Goal: Transaction & Acquisition: Purchase product/service

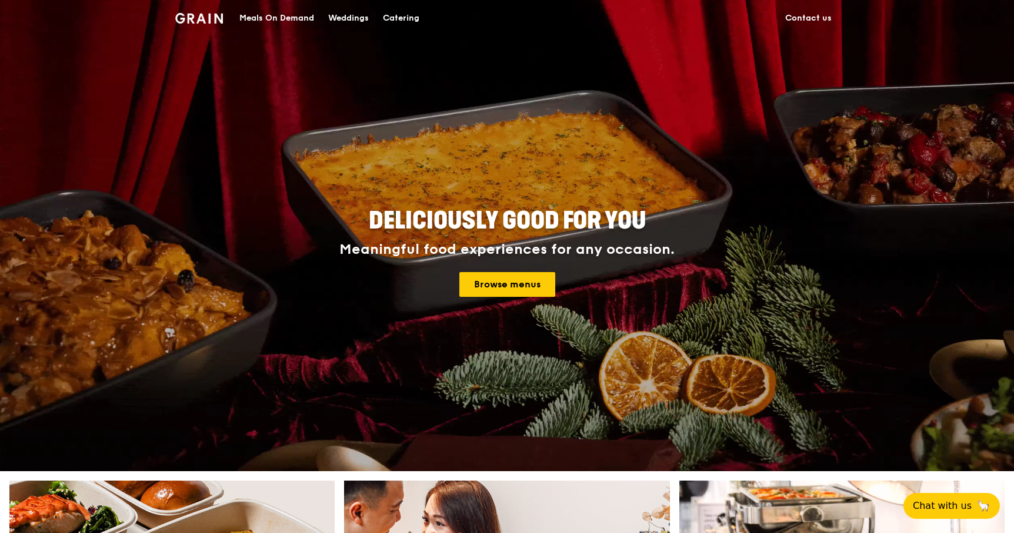
click at [301, 19] on div "Meals On Demand" at bounding box center [276, 18] width 75 height 35
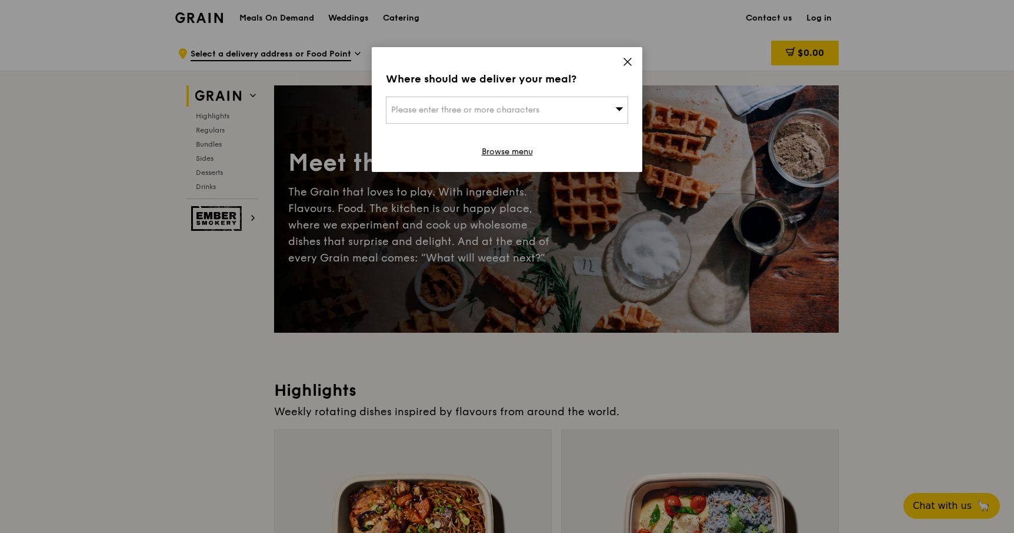
click at [515, 115] on div "Please enter three or more characters" at bounding box center [507, 110] width 242 height 27
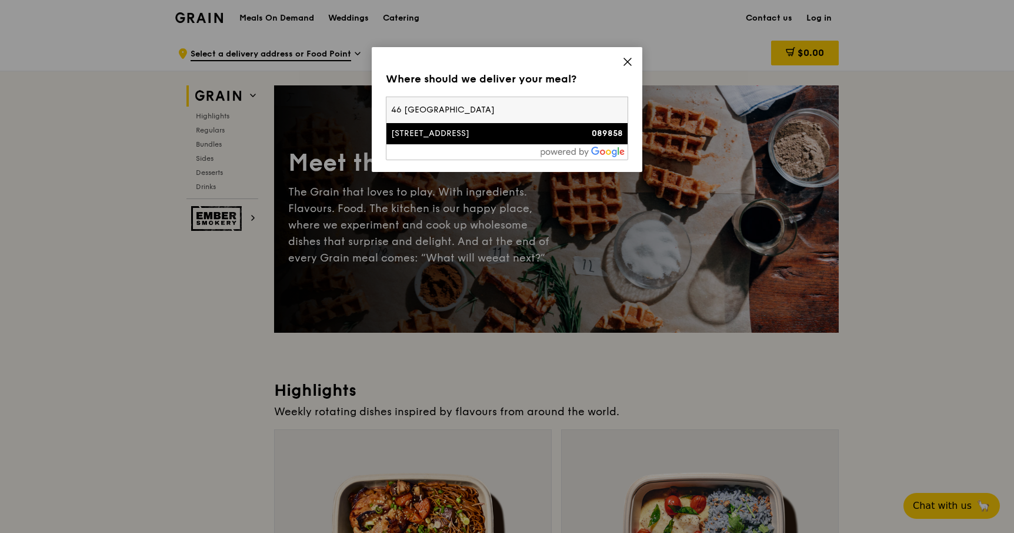
type input "46 bukit pasoh"
click at [495, 132] on div "[STREET_ADDRESS]" at bounding box center [478, 134] width 174 height 12
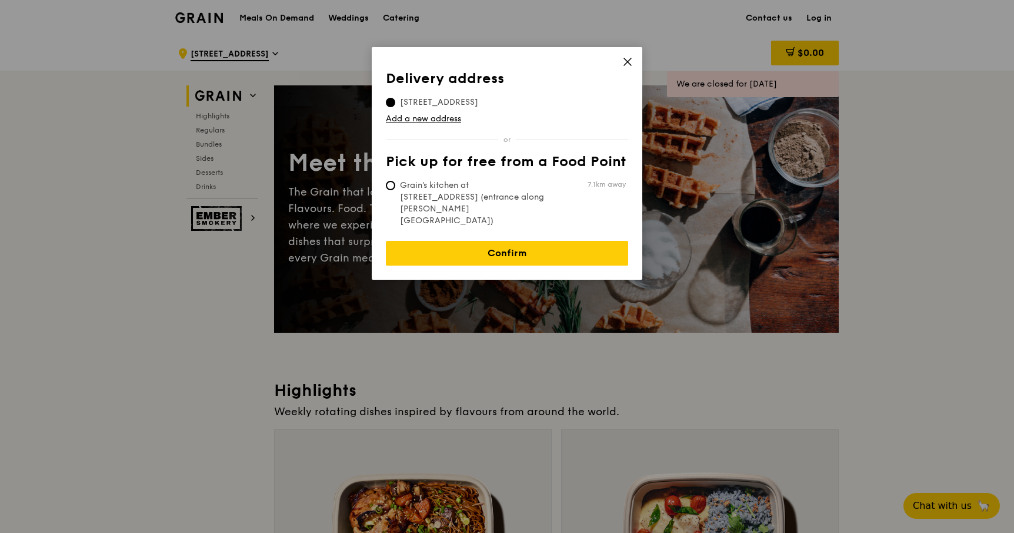
click at [538, 181] on span "Grain's kitchen at 5 Burn Road #05-01 (entrance along Harrison Road)" at bounding box center [473, 202] width 175 height 47
click at [395, 181] on input "Grain's kitchen at 5 Burn Road #05-01 (entrance along Harrison Road) 7.1km away" at bounding box center [390, 185] width 9 height 9
radio input "true"
click at [545, 187] on span "Grain's kitchen at 5 Burn Road #05-01 (entrance along Harrison Road)" at bounding box center [473, 202] width 175 height 47
click at [395, 187] on input "Grain's kitchen at 5 Burn Road #05-01 (entrance along Harrison Road) 7.1km away" at bounding box center [390, 185] width 9 height 9
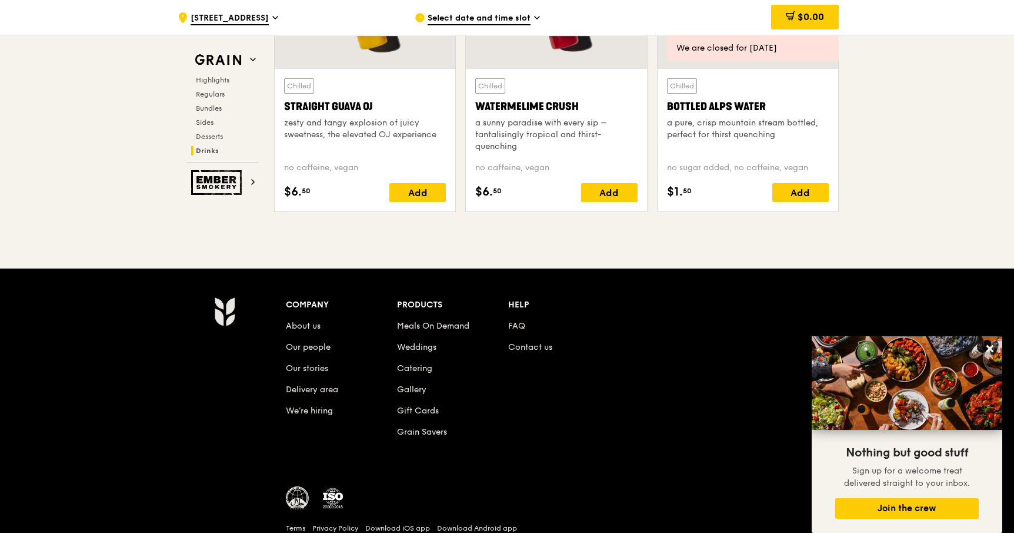
scroll to position [4833, 0]
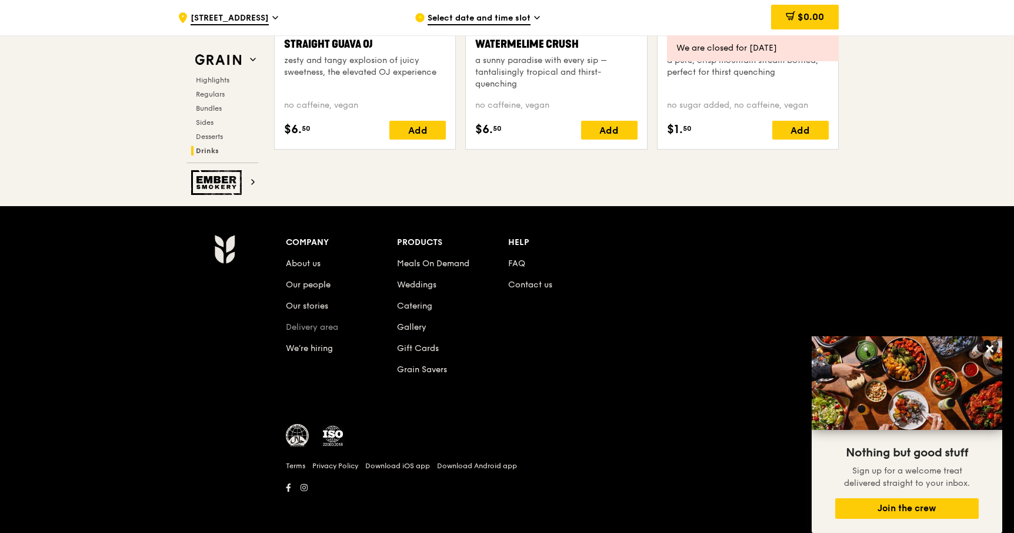
click at [328, 324] on link "Delivery area" at bounding box center [312, 327] width 52 height 10
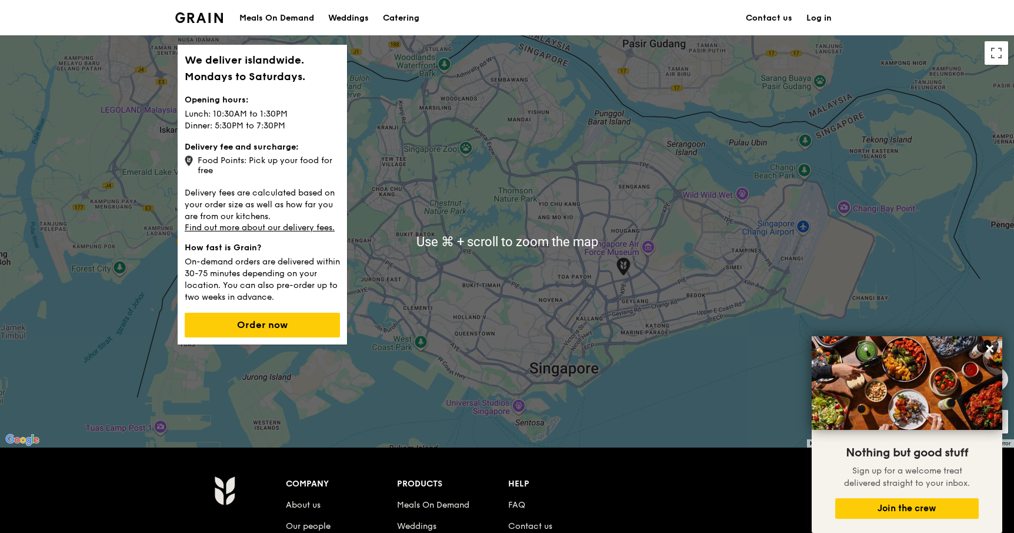
scroll to position [13, 0]
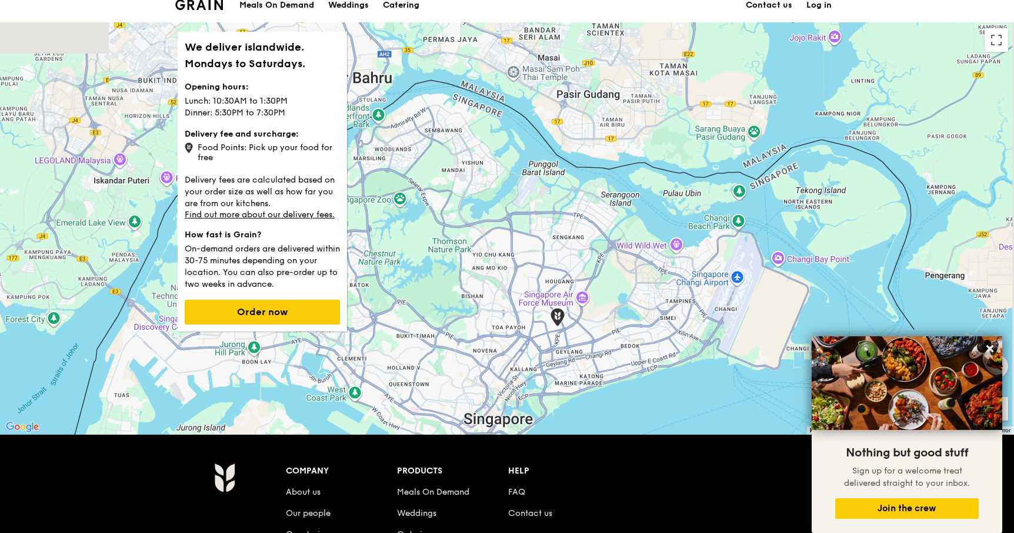
drag, startPoint x: 556, startPoint y: 271, endPoint x: 485, endPoint y: 338, distance: 98.2
click at [485, 338] on div "To navigate, press the arrow keys." at bounding box center [507, 228] width 1014 height 412
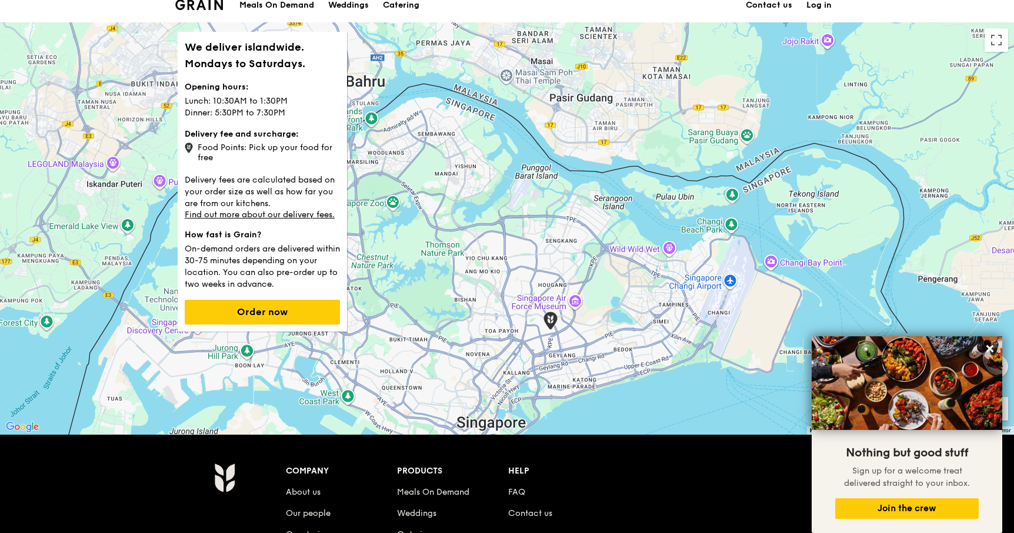
scroll to position [0, 0]
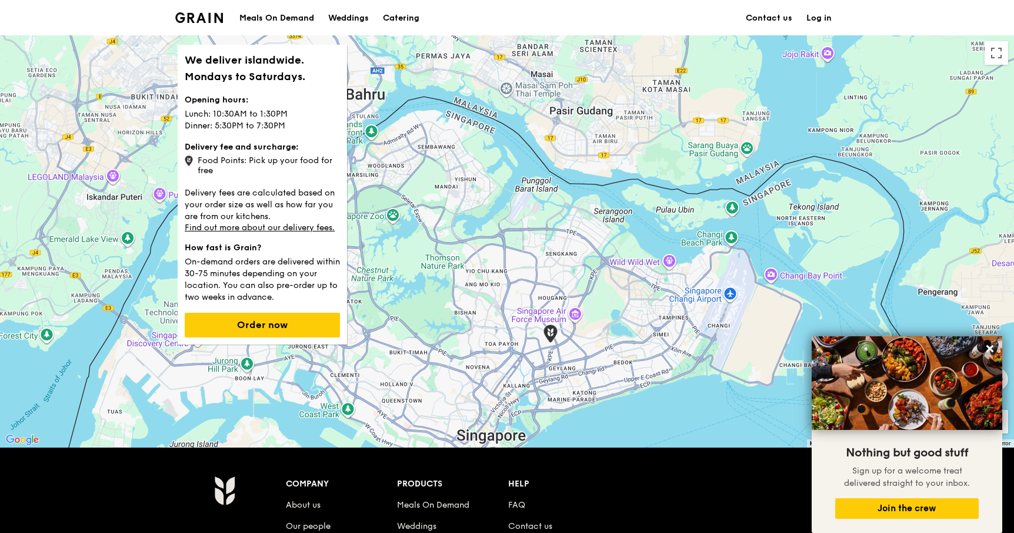
click at [256, 157] on div "Food Points: Pick up your food for free" at bounding box center [262, 164] width 155 height 22
click at [255, 19] on div "Meals On Demand" at bounding box center [276, 18] width 75 height 35
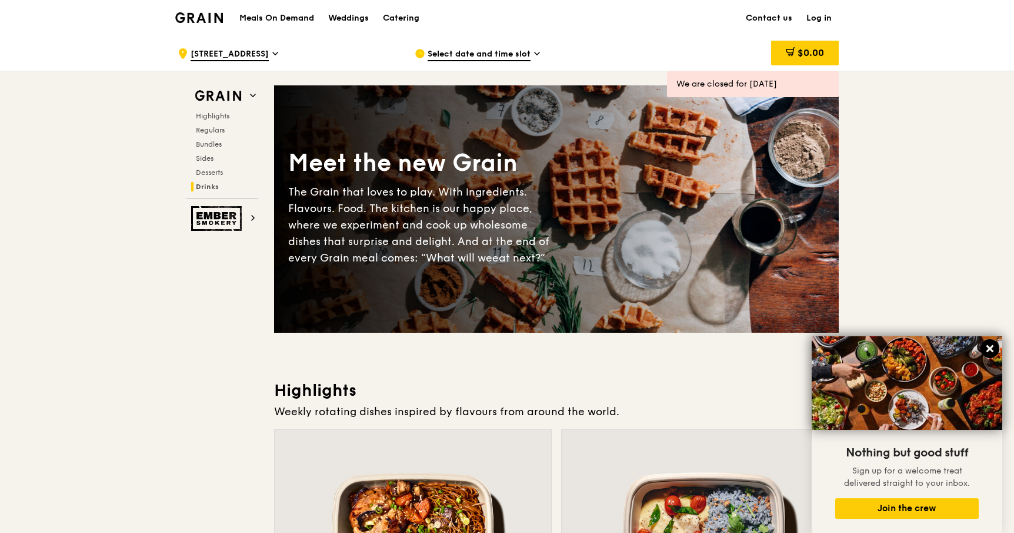
click at [991, 347] on icon at bounding box center [990, 348] width 7 height 7
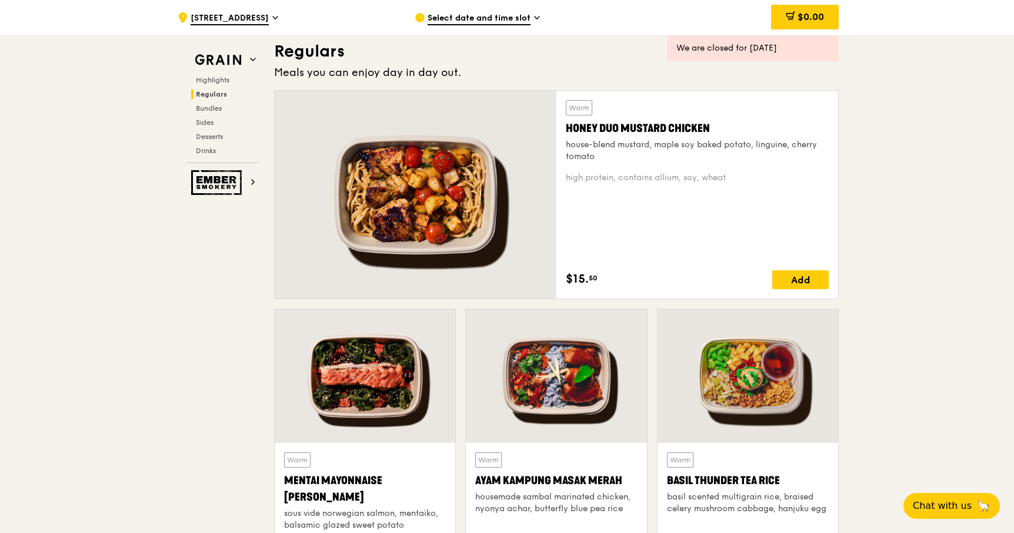
scroll to position [768, 0]
click at [464, 188] on div at bounding box center [416, 195] width 282 height 208
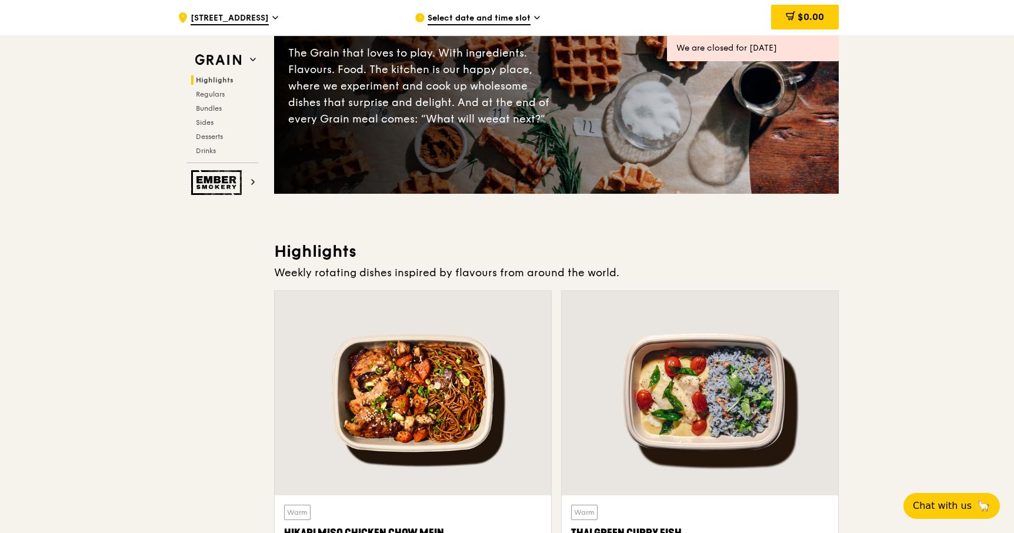
scroll to position [8, 0]
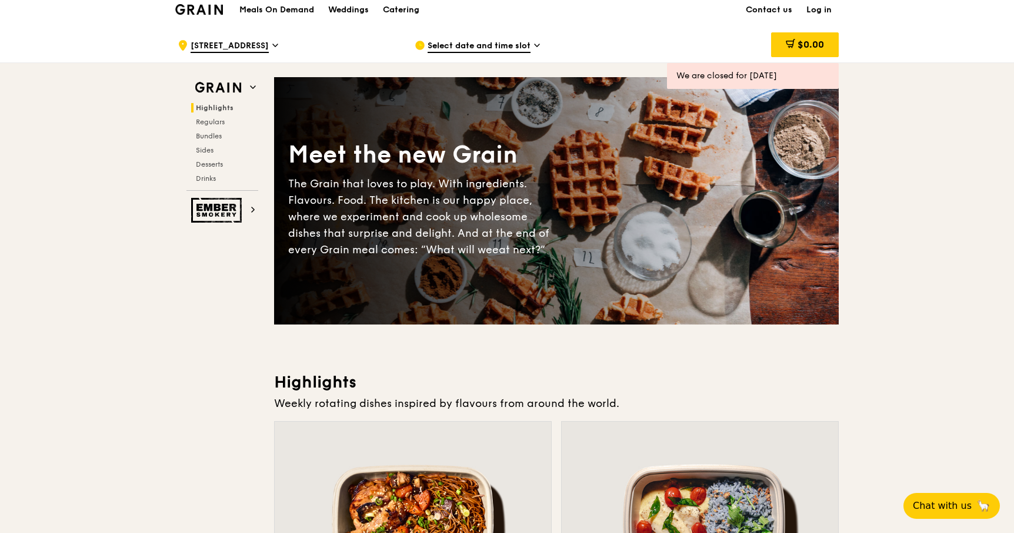
click at [439, 463] on div at bounding box center [413, 523] width 277 height 204
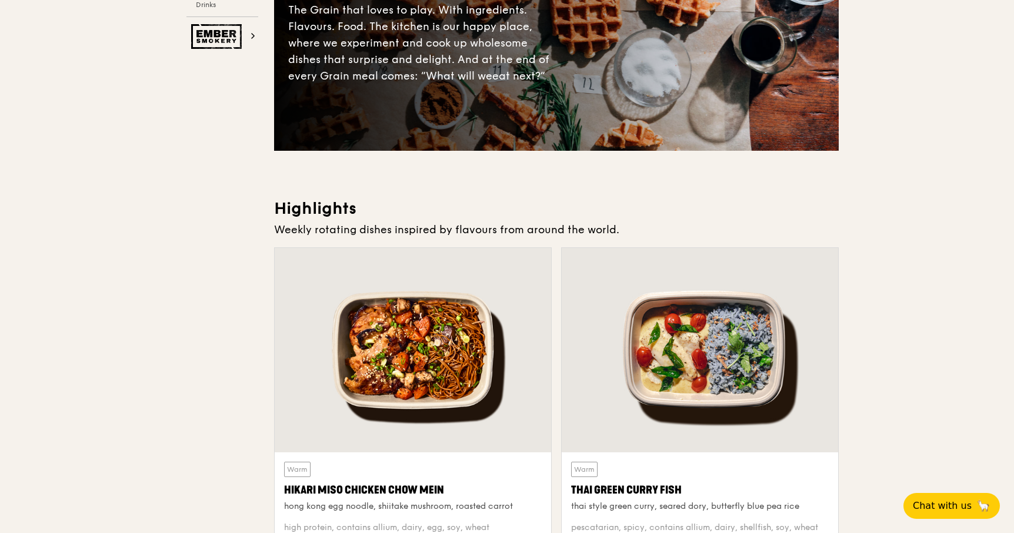
scroll to position [244, 0]
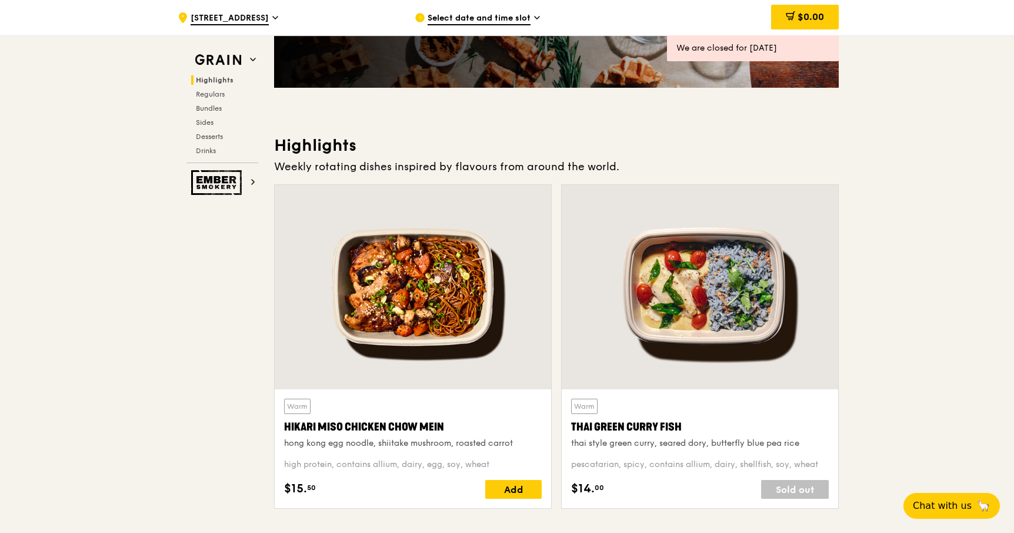
click at [743, 319] on div at bounding box center [700, 287] width 277 height 204
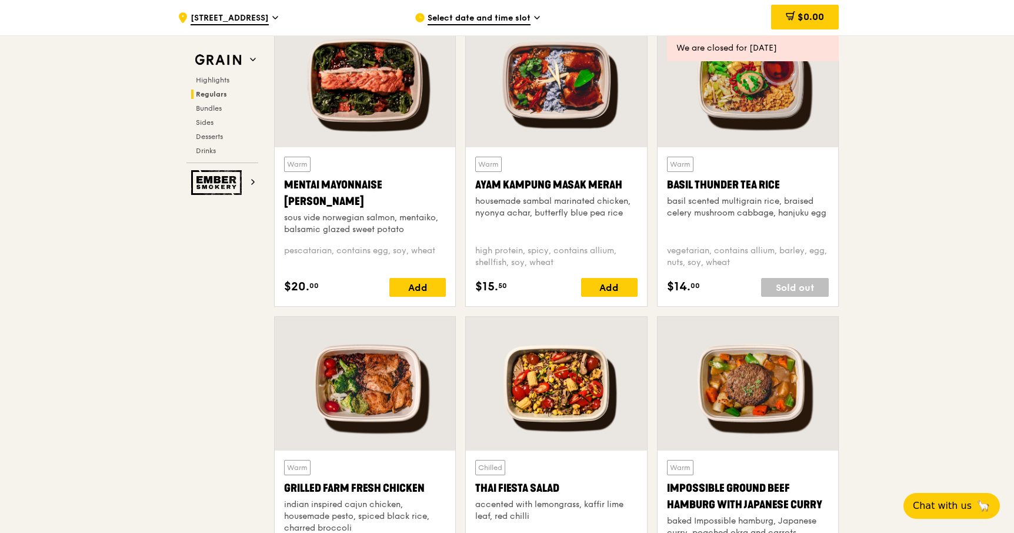
scroll to position [1078, 0]
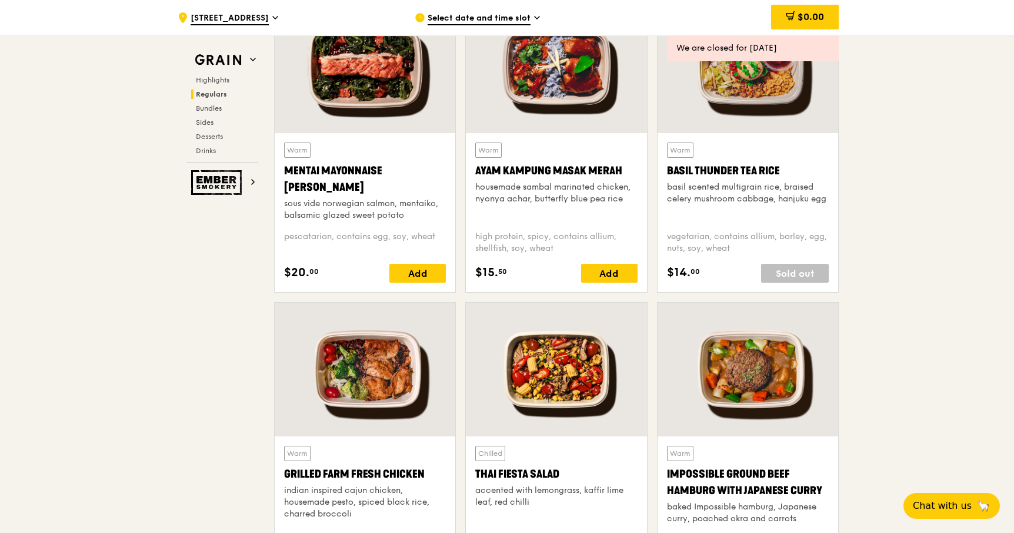
click at [382, 75] on div at bounding box center [365, 66] width 181 height 134
click at [366, 369] on div at bounding box center [365, 369] width 181 height 134
click at [750, 350] on div at bounding box center [748, 369] width 181 height 134
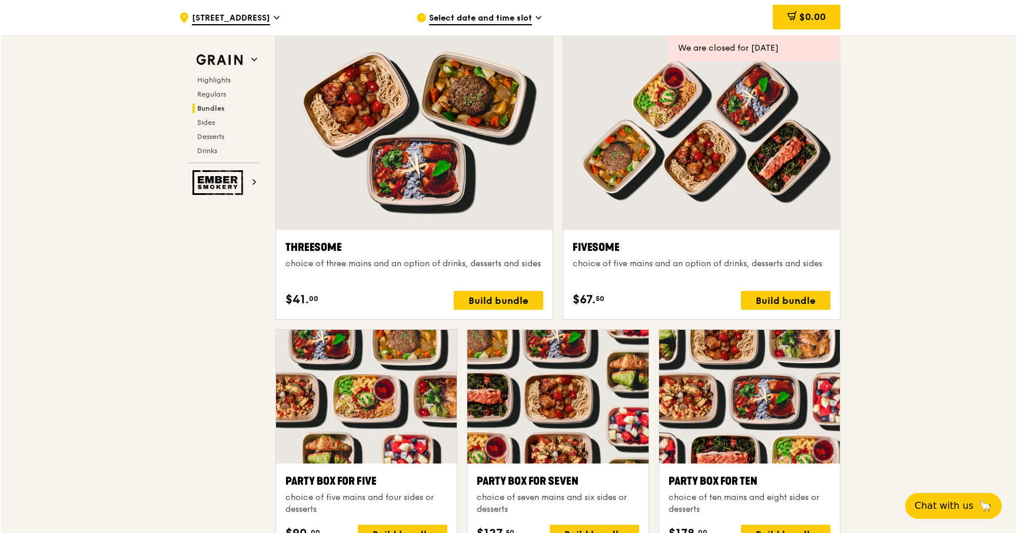
scroll to position [2050, 0]
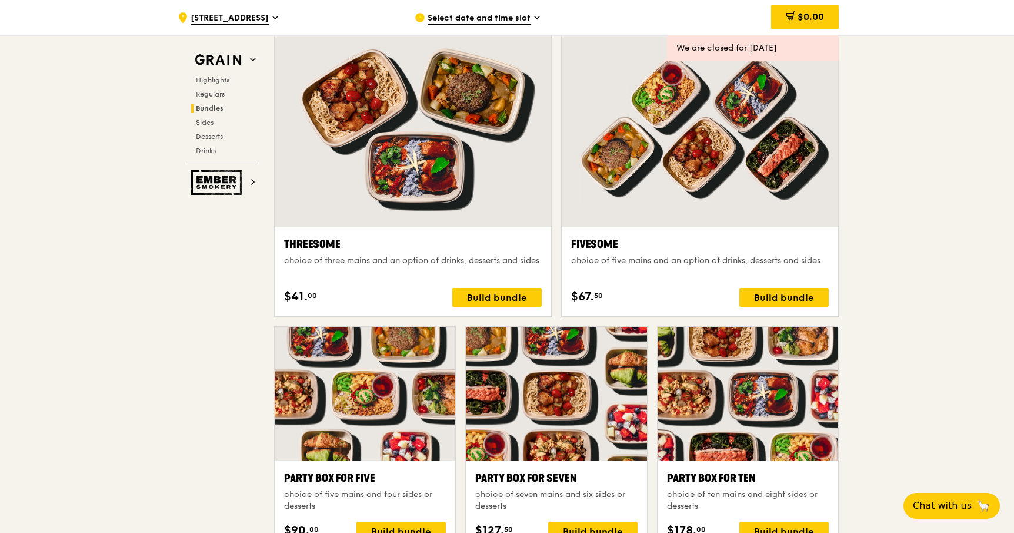
click at [462, 138] on div at bounding box center [413, 124] width 277 height 204
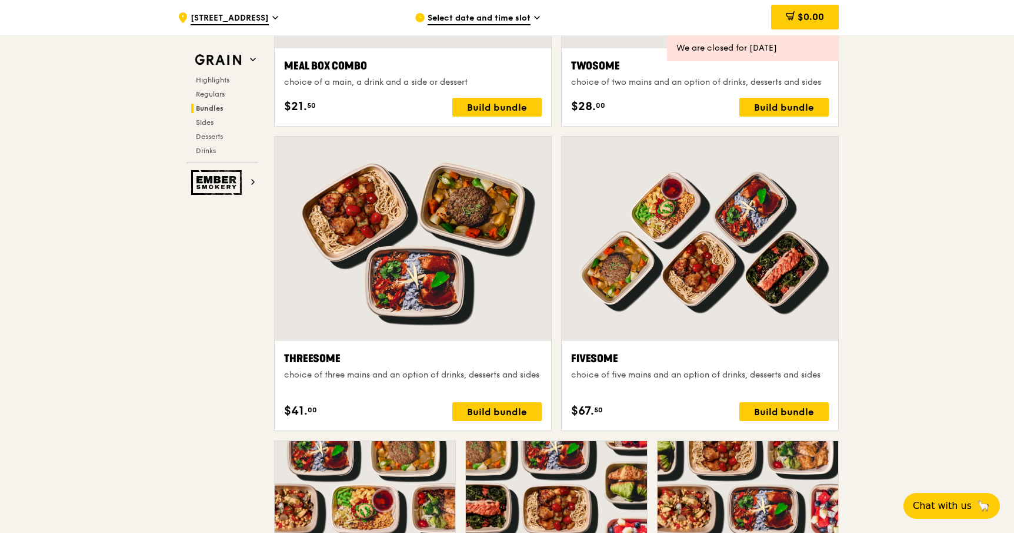
scroll to position [1966, 0]
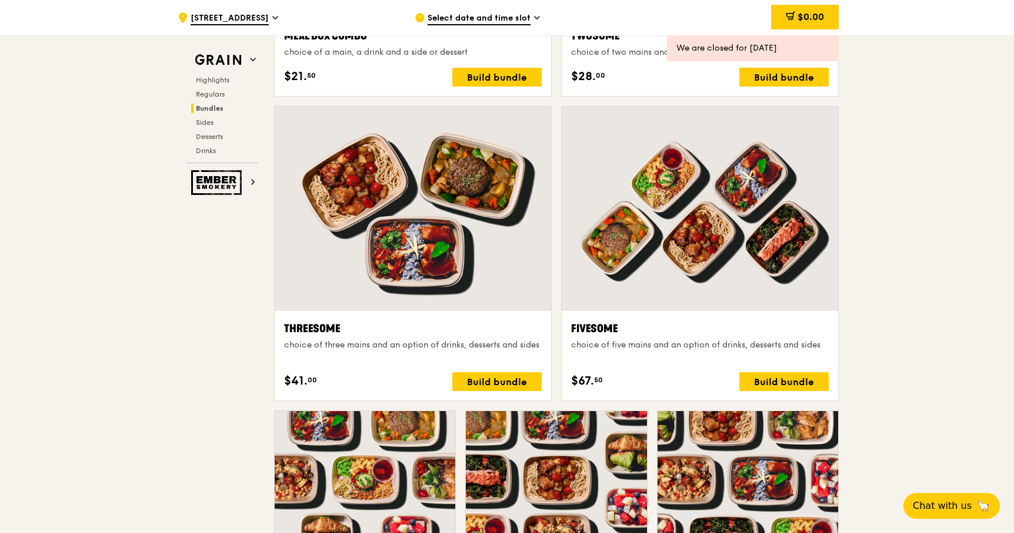
click at [358, 224] on div at bounding box center [413, 209] width 277 height 204
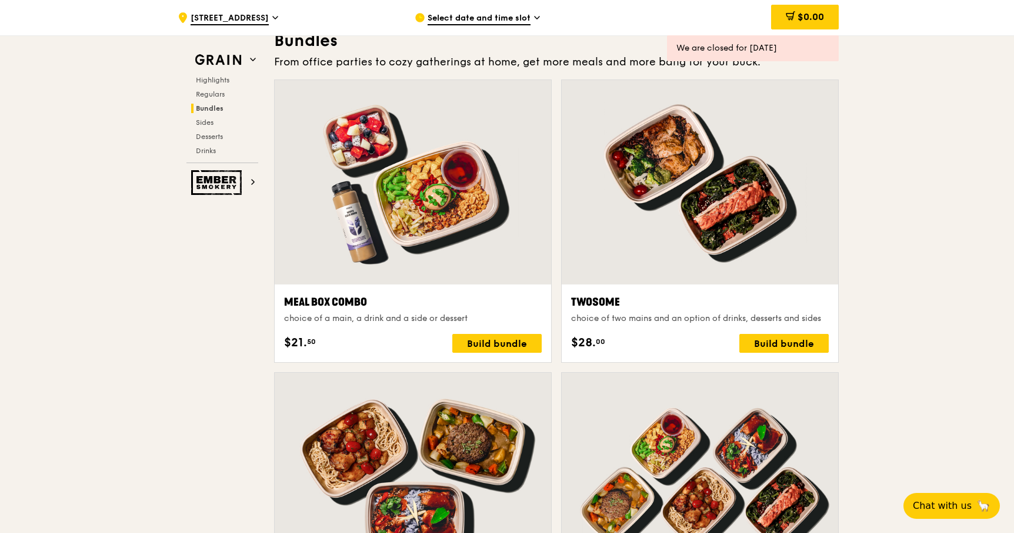
scroll to position [1689, 0]
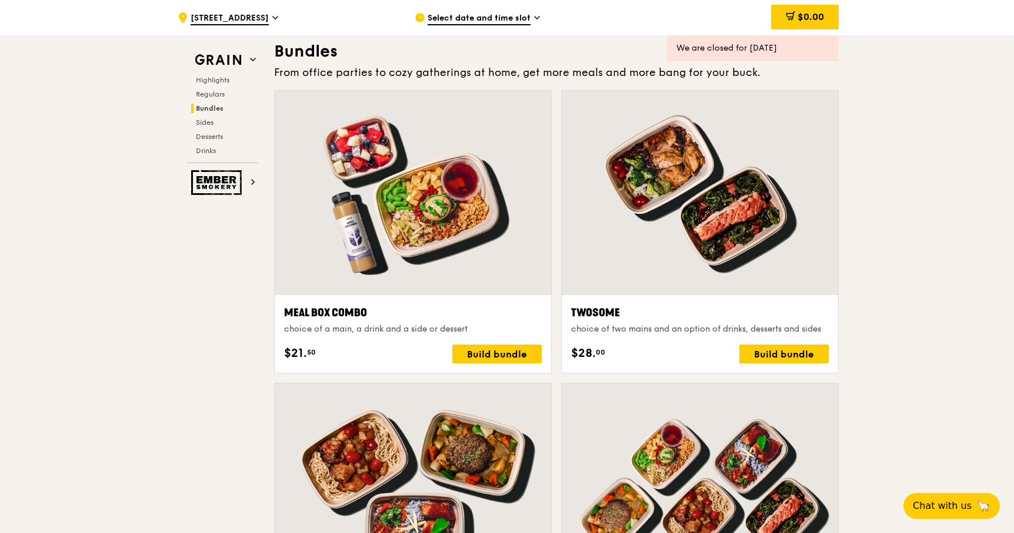
click at [737, 267] on div at bounding box center [700, 193] width 277 height 204
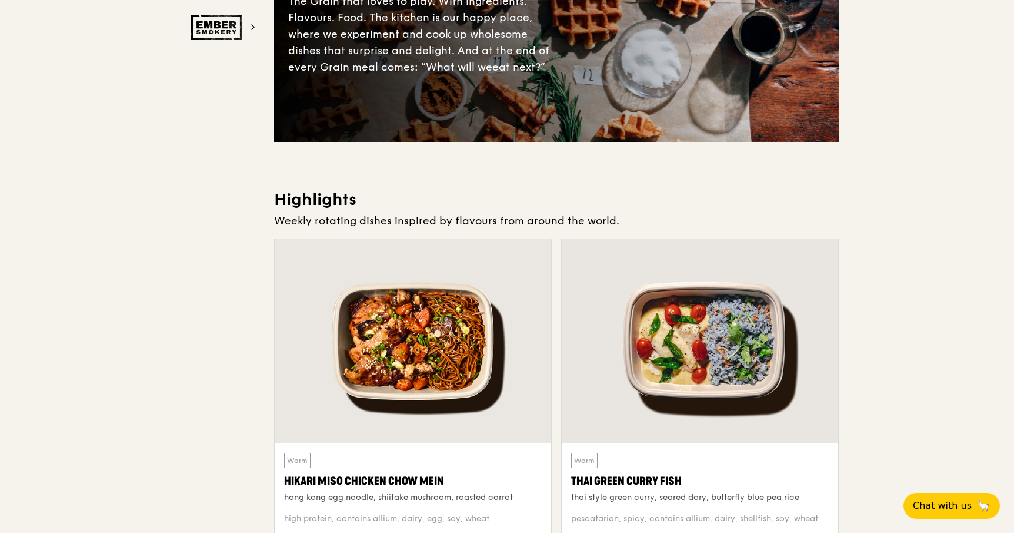
scroll to position [0, 0]
